Goal: Transaction & Acquisition: Subscribe to service/newsletter

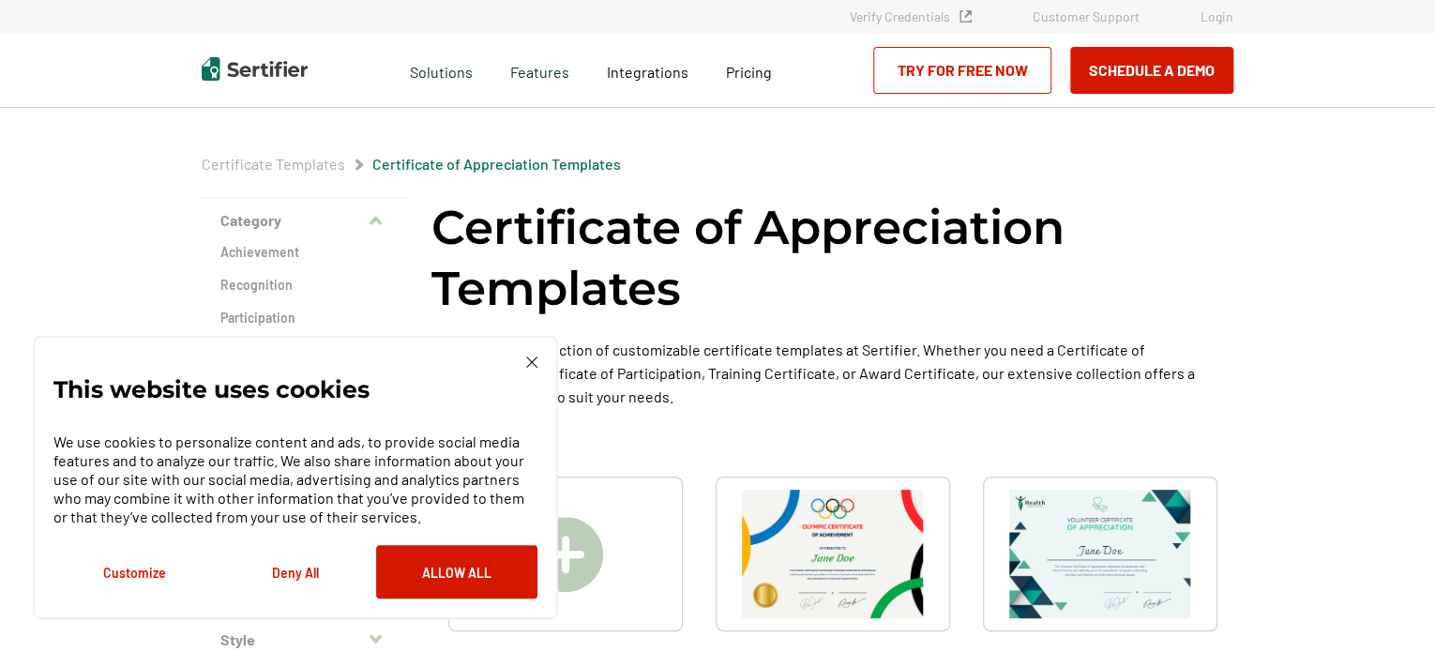
scroll to position [469, 0]
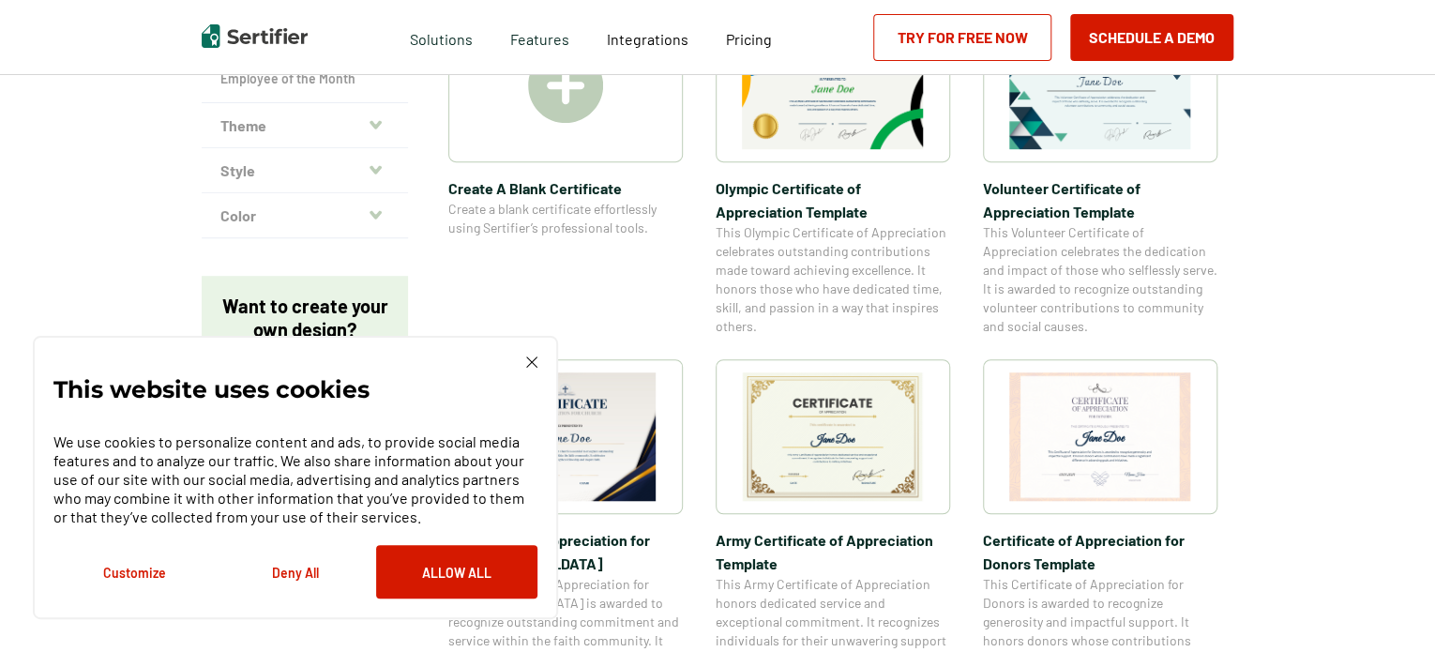
click at [571, 112] on img at bounding box center [565, 85] width 75 height 75
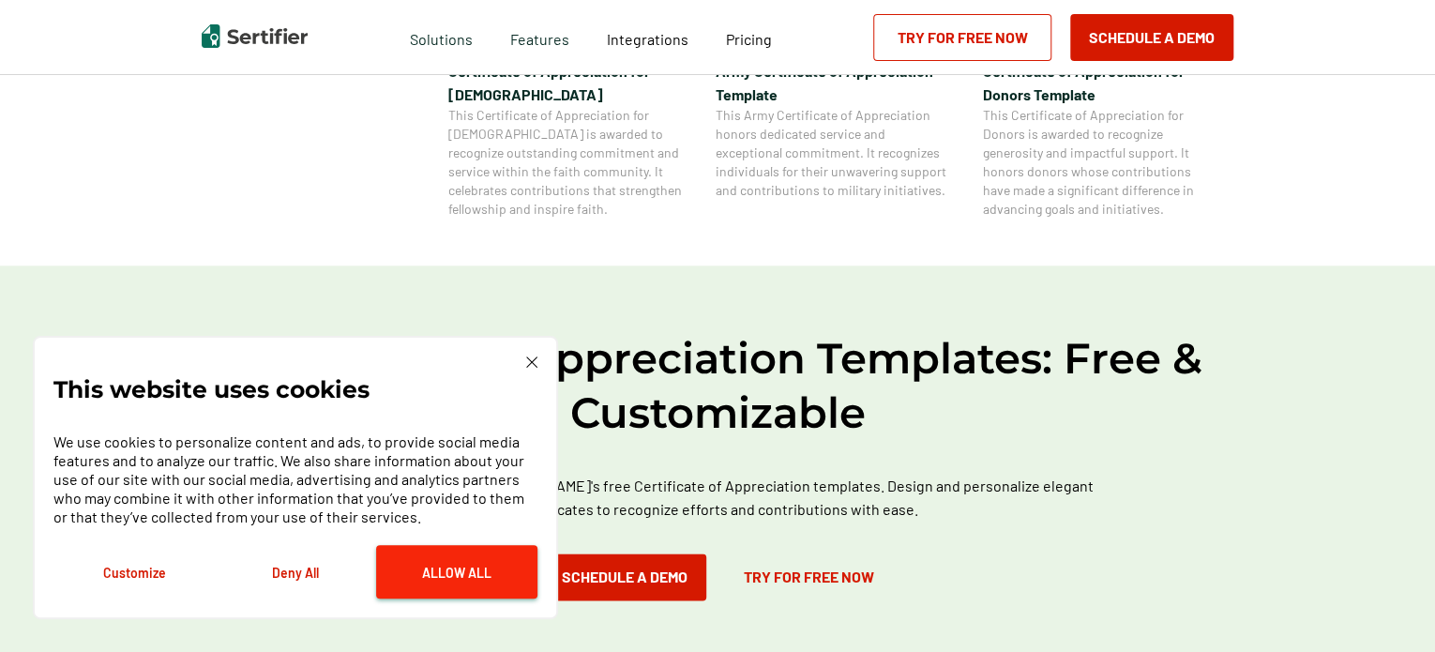
click at [473, 577] on button "Allow All" at bounding box center [456, 571] width 161 height 53
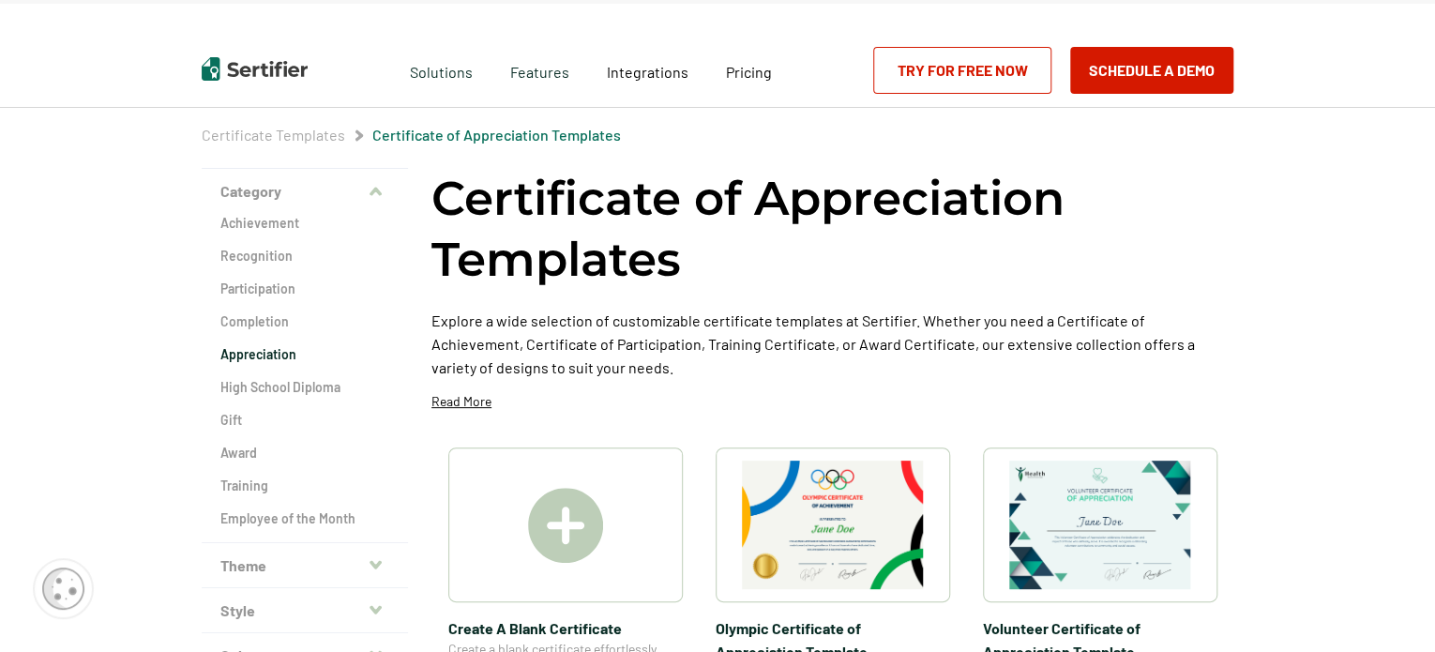
scroll to position [0, 0]
